Goal: Check status: Check status

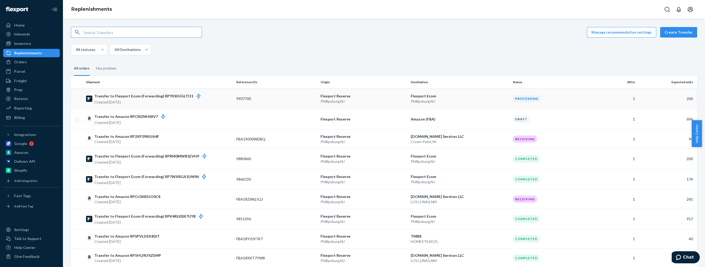
click at [153, 97] on p "Transfer to Flexport Ecom (Forwarding) RPYK8JUGLTI11" at bounding box center [150, 96] width 112 height 7
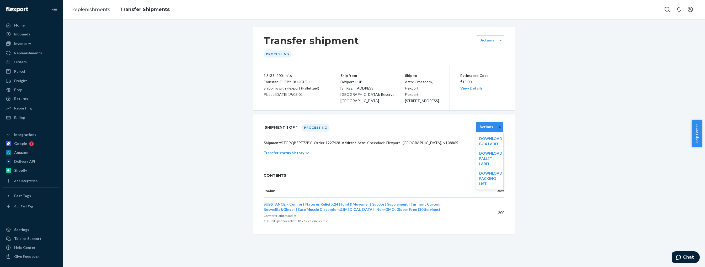
click at [498, 129] on div at bounding box center [500, 127] width 7 height 8
click at [233, 82] on div "Transfer shipment Processing Actions 1 SKU · 200 units Transfer ID: RPYK8JUGLTI…" at bounding box center [384, 130] width 635 height 207
drag, startPoint x: 16, startPoint y: 52, endPoint x: 36, endPoint y: 55, distance: 20.0
click at [16, 52] on div "Replenishments" at bounding box center [28, 52] width 28 height 5
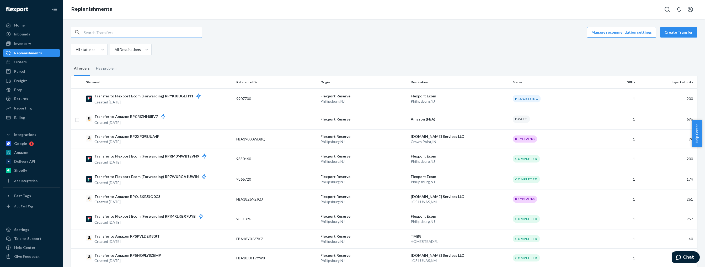
click at [16, 29] on ul "Home Inbounds Shipping Plans Problems Inventory Products Replenishments Orders …" at bounding box center [31, 71] width 57 height 101
click at [17, 33] on div "Inbounds" at bounding box center [22, 33] width 16 height 5
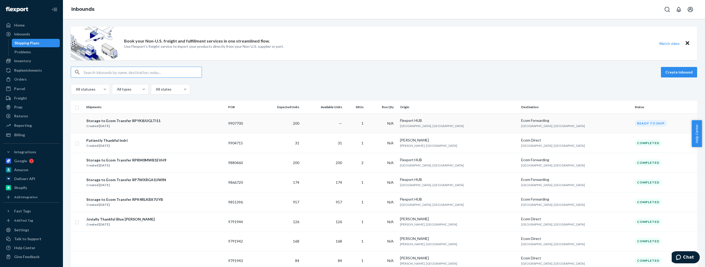
click at [449, 124] on span "[GEOGRAPHIC_DATA], [GEOGRAPHIC_DATA]" at bounding box center [432, 126] width 64 height 4
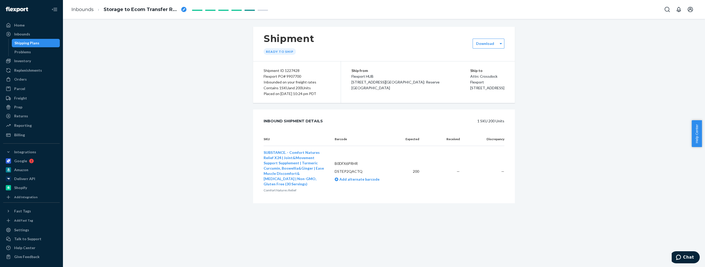
click at [307, 121] on div "Inbound Shipment Details" at bounding box center [293, 121] width 59 height 10
drag, startPoint x: 403, startPoint y: 143, endPoint x: 360, endPoint y: 151, distance: 44.0
click at [388, 147] on table "SKU Barcode Expected Received Discrepancy SUBSTANCE. - Comfort Natures Relief X…" at bounding box center [384, 165] width 241 height 64
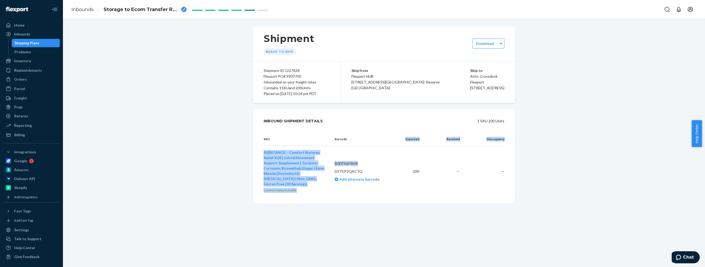
click at [393, 153] on td "B0DFX6PRHR DSTEP2QACTQ Add alternate barcode" at bounding box center [364, 171] width 67 height 51
click at [22, 70] on div "Replenishments" at bounding box center [28, 70] width 28 height 5
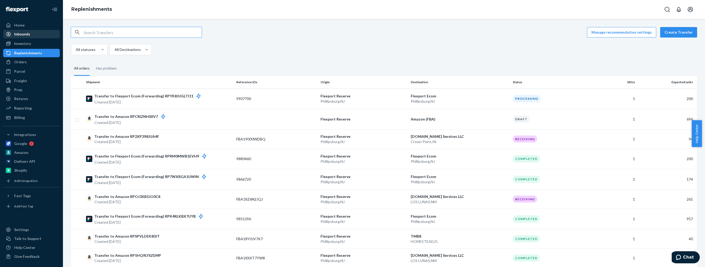
click at [18, 35] on div "Inbounds" at bounding box center [22, 33] width 16 height 5
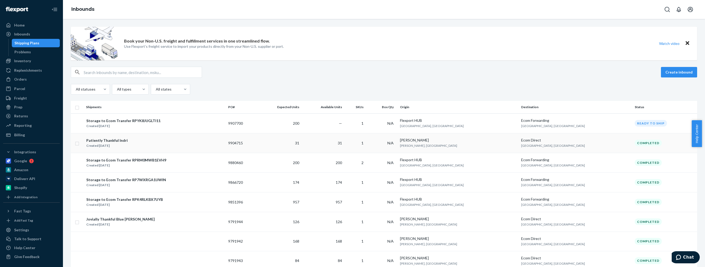
click at [448, 141] on div "[PERSON_NAME]" at bounding box center [458, 140] width 117 height 5
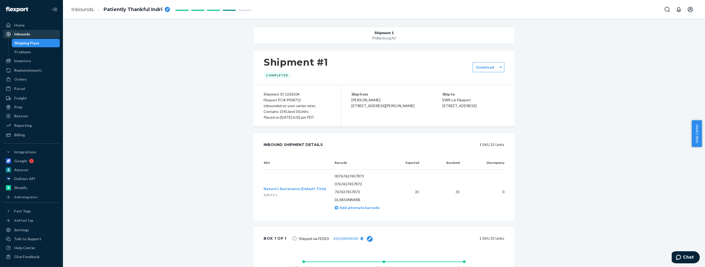
click at [23, 35] on div "Inbounds" at bounding box center [22, 33] width 16 height 5
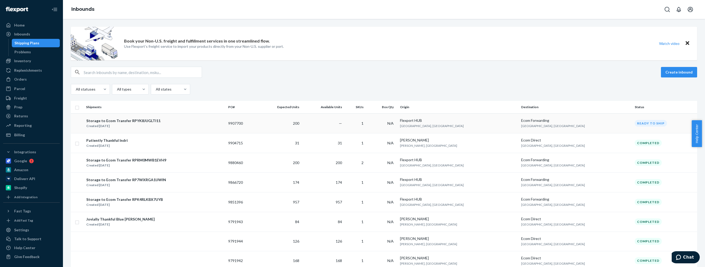
click at [147, 123] on div "Storage to Ecom Transfer RPYK8JUGLTI11" at bounding box center [123, 120] width 74 height 5
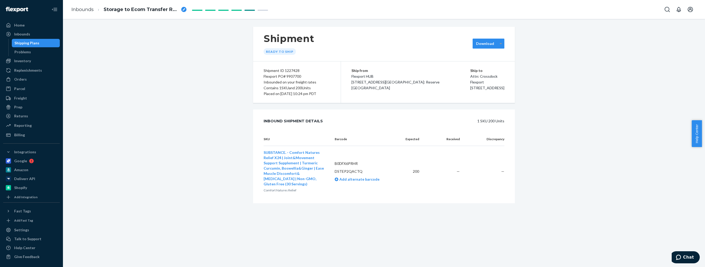
click at [500, 44] on icon at bounding box center [501, 44] width 2 height 4
click at [432, 128] on div "Inbound Shipment Details 1 SKU 200 Units" at bounding box center [384, 120] width 262 height 23
drag, startPoint x: 16, startPoint y: 80, endPoint x: 19, endPoint y: 79, distance: 3.2
click at [16, 80] on div "Orders" at bounding box center [20, 79] width 13 height 5
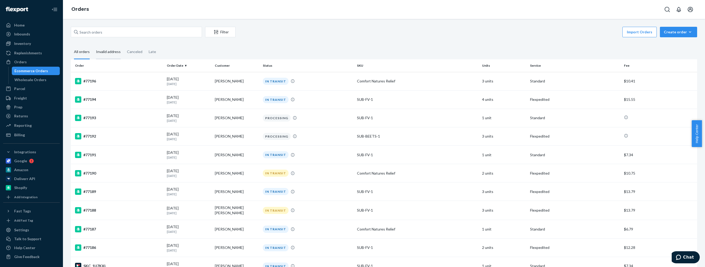
click at [110, 53] on div "Invalid address" at bounding box center [108, 52] width 25 height 14
click at [93, 45] on input "Invalid address" at bounding box center [93, 45] width 0 height 0
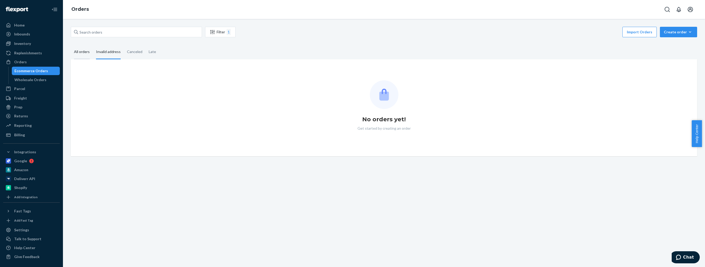
click at [85, 53] on div "All orders" at bounding box center [82, 52] width 16 height 14
click at [71, 45] on input "All orders" at bounding box center [71, 45] width 0 height 0
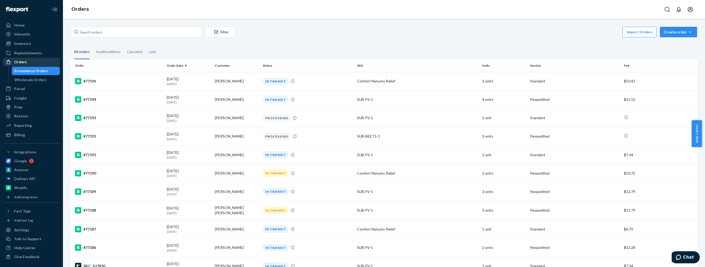
click at [23, 63] on div "Orders" at bounding box center [20, 61] width 13 height 5
click at [21, 44] on div "Inventory" at bounding box center [22, 43] width 17 height 5
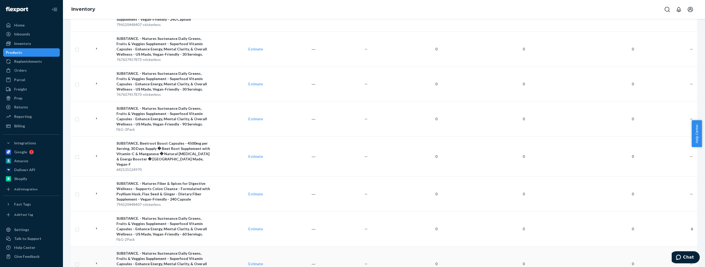
scroll to position [437, 0]
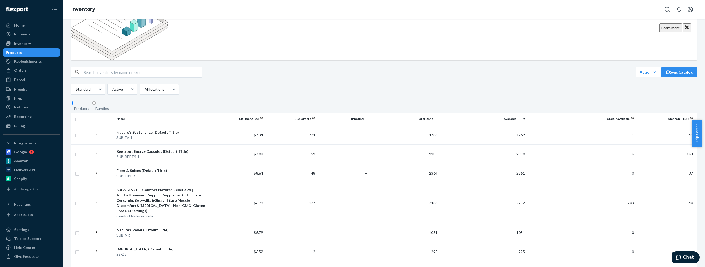
scroll to position [17, 0]
